Goal: Ask a question

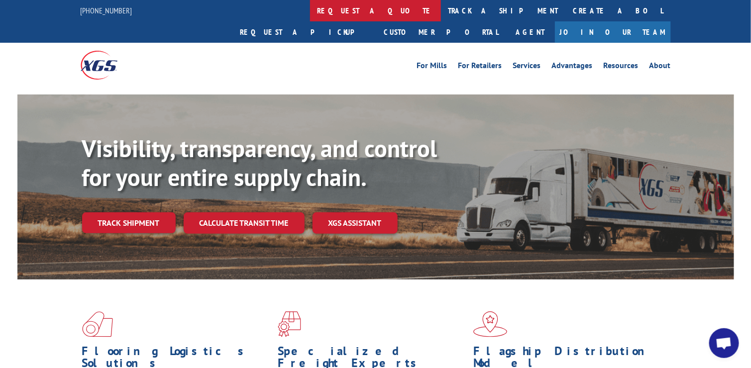
click at [310, 12] on link "request a quote" at bounding box center [375, 10] width 131 height 21
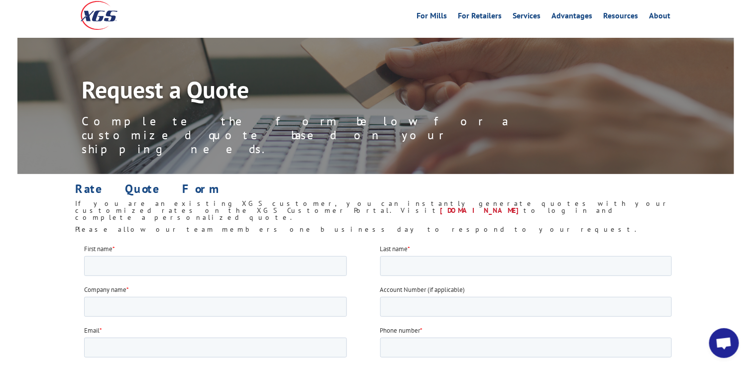
scroll to position [204, 0]
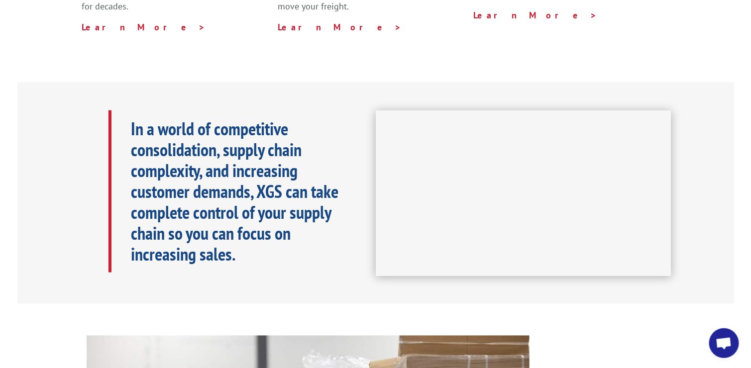
scroll to position [398, 0]
click at [721, 340] on span "Open chat" at bounding box center [724, 344] width 16 height 14
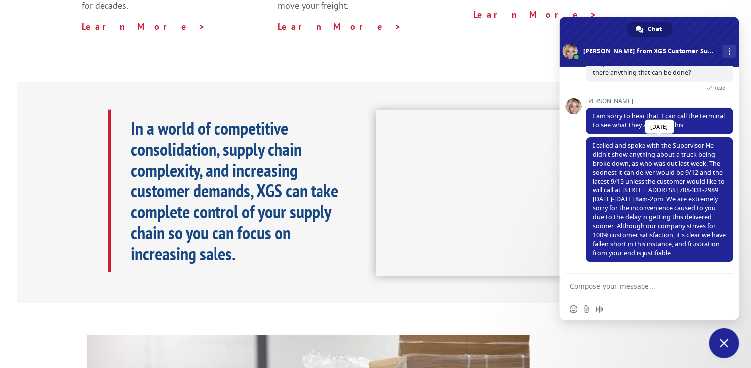
scroll to position [204, 0]
click at [609, 286] on textarea "Compose your message..." at bounding box center [638, 286] width 137 height 9
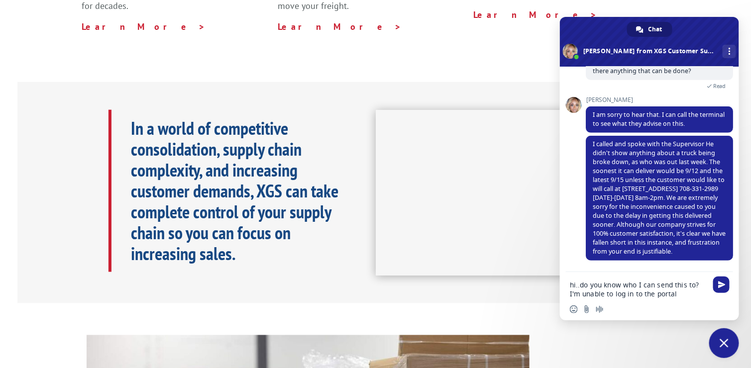
click at [687, 293] on textarea "hi..do you know who I can send this to? I'm unable to log in to the portal" at bounding box center [638, 290] width 137 height 18
paste textarea "Compose your message..."
type textarea "hi..do you know who I can send this to? I'm unable to log in to the portal"
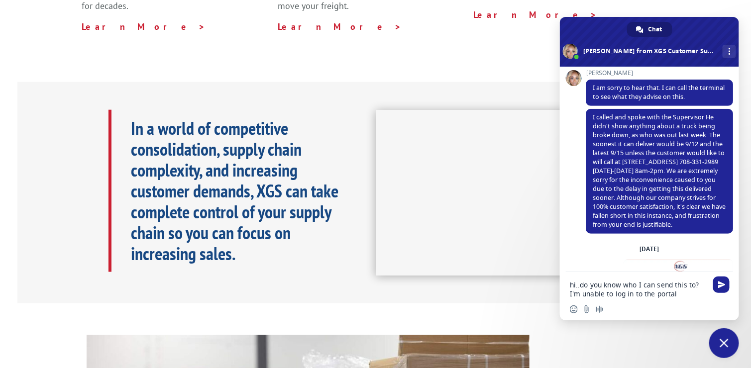
scroll to position [302, 0]
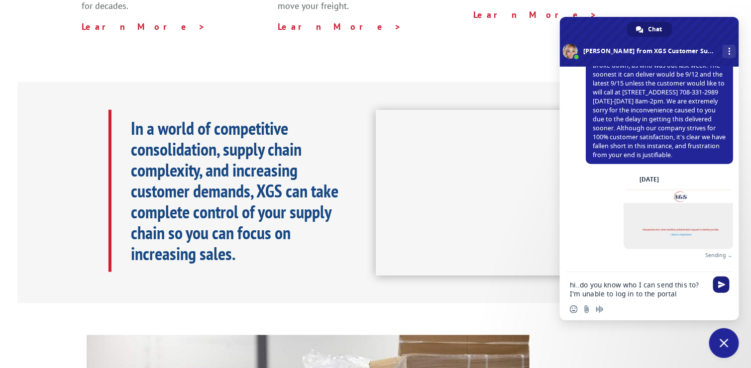
click at [720, 282] on span "Send" at bounding box center [721, 284] width 7 height 7
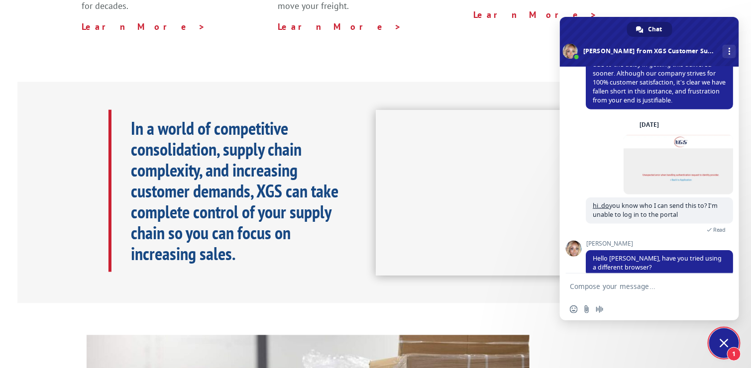
scroll to position [363, 0]
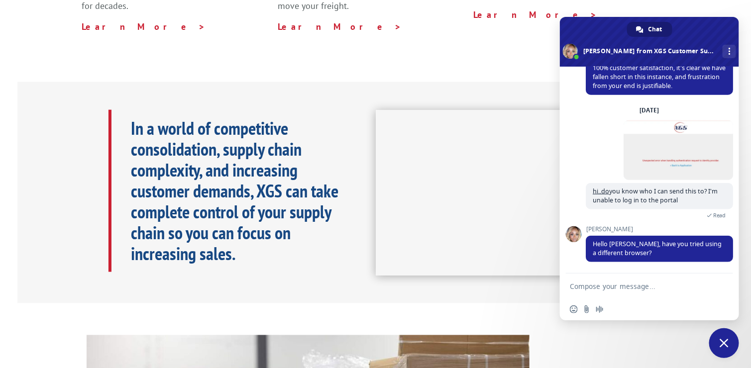
click at [580, 283] on textarea "Compose your message..." at bounding box center [638, 286] width 137 height 9
type textarea "yes I have"
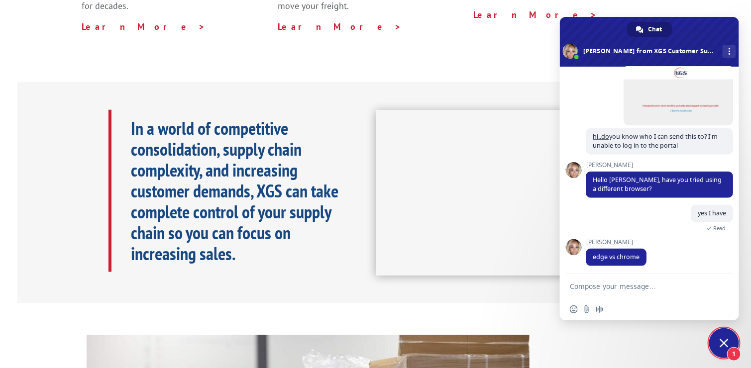
scroll to position [422, 0]
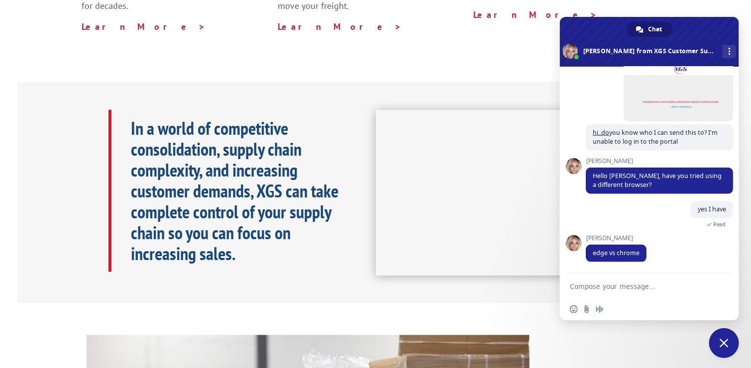
click at [649, 284] on textarea "Compose your message..." at bounding box center [638, 286] width 137 height 9
type textarea "yep..getting the same error"
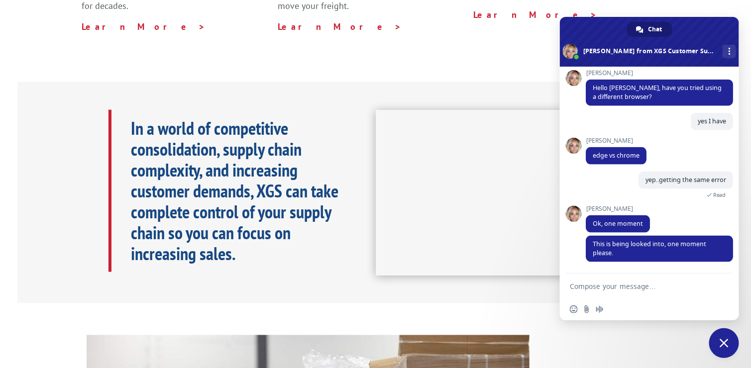
scroll to position [512, 0]
type textarea "ok thank you"
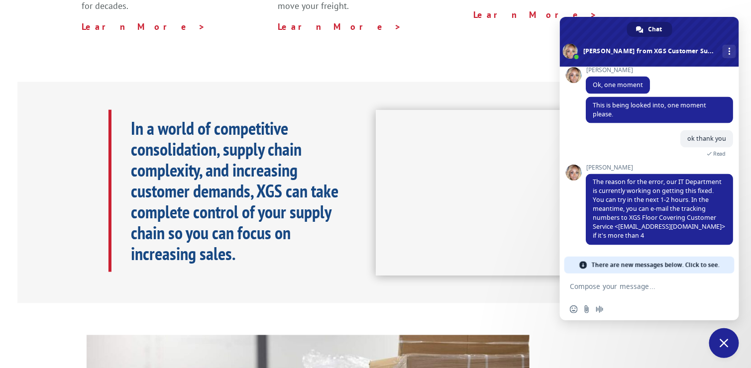
scroll to position [637, 0]
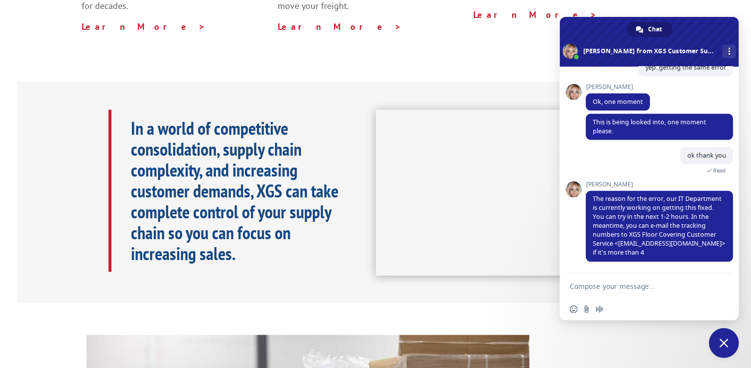
click at [607, 288] on textarea "Compose your message..." at bounding box center [638, 286] width 137 height 9
type textarea "ok...how about quotes?"
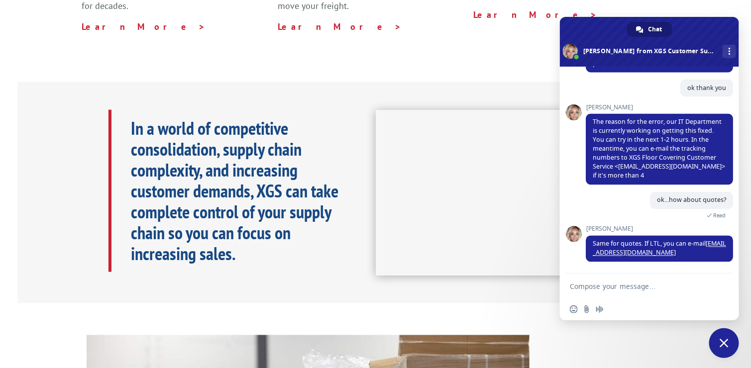
scroll to position [706, 0]
type textarea "thank you"
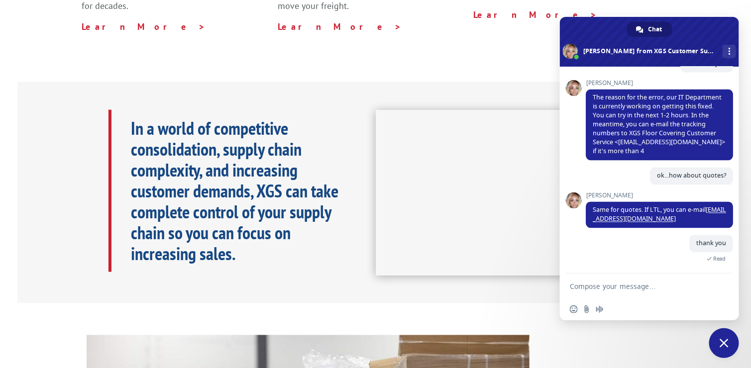
scroll to position [742, 0]
